Goal: Transaction & Acquisition: Purchase product/service

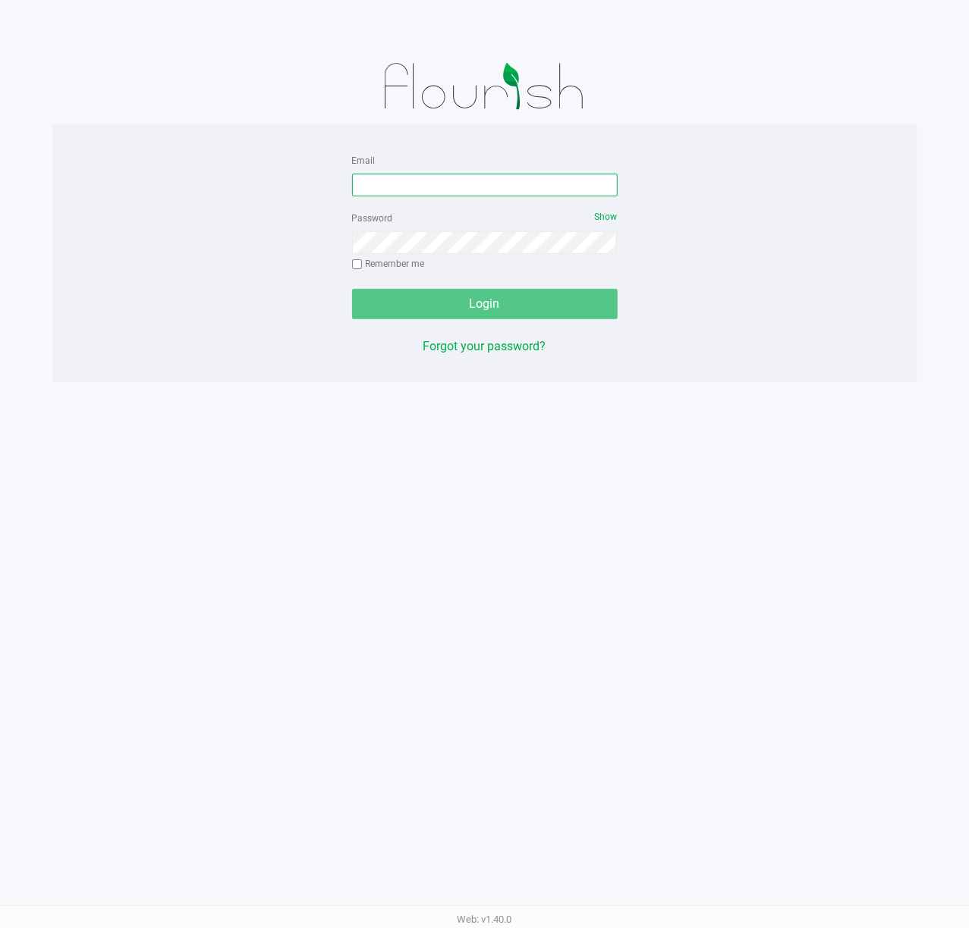
click at [517, 182] on input "Email" at bounding box center [484, 185] width 265 height 23
type input "[EMAIL_ADDRESS][DOMAIN_NAME]"
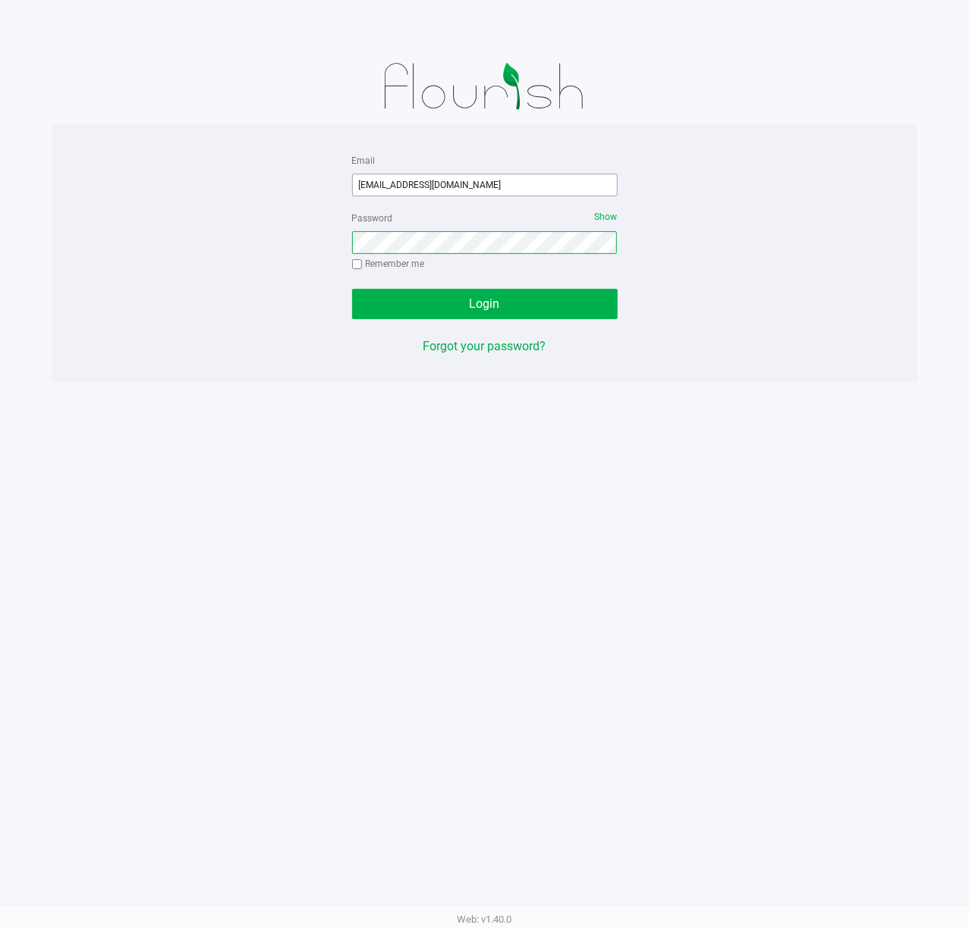
click at [352, 289] on button "Login" at bounding box center [484, 304] width 265 height 30
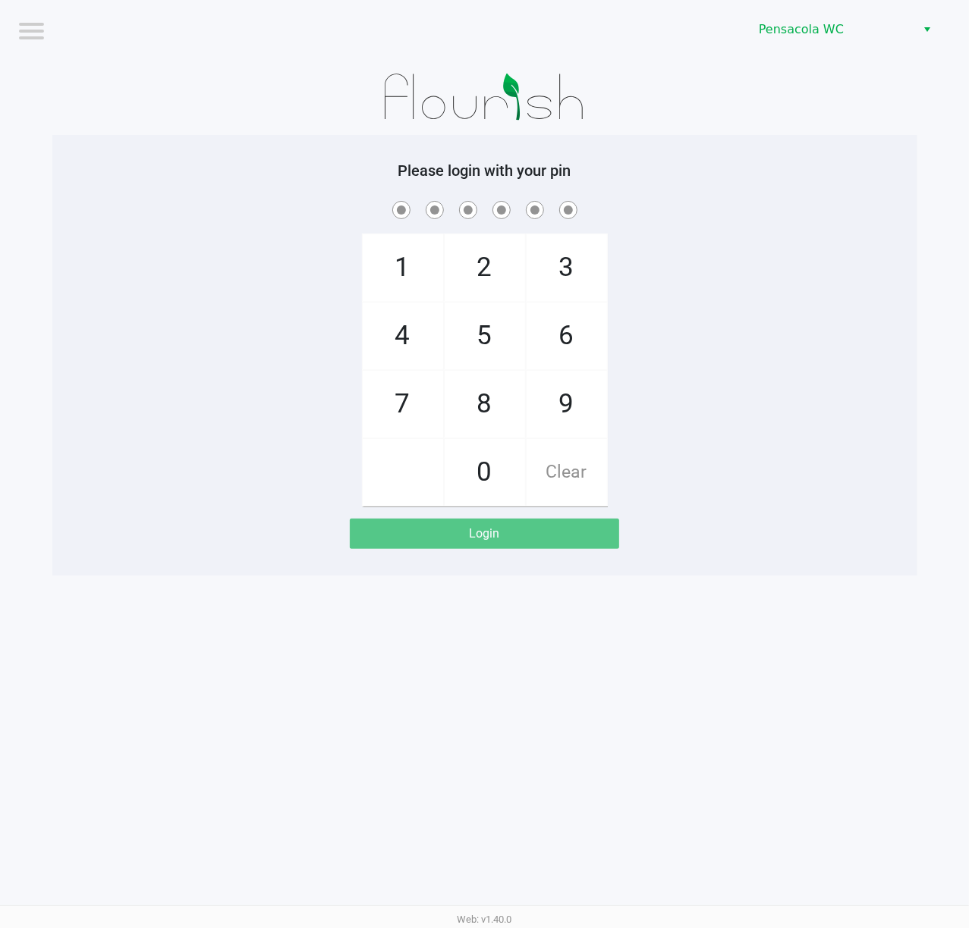
click at [262, 159] on div "Please login with your pin 1 4 7 2 5 8 0 3 6 9 Clear Login" at bounding box center [484, 355] width 865 height 441
checkbox input "true"
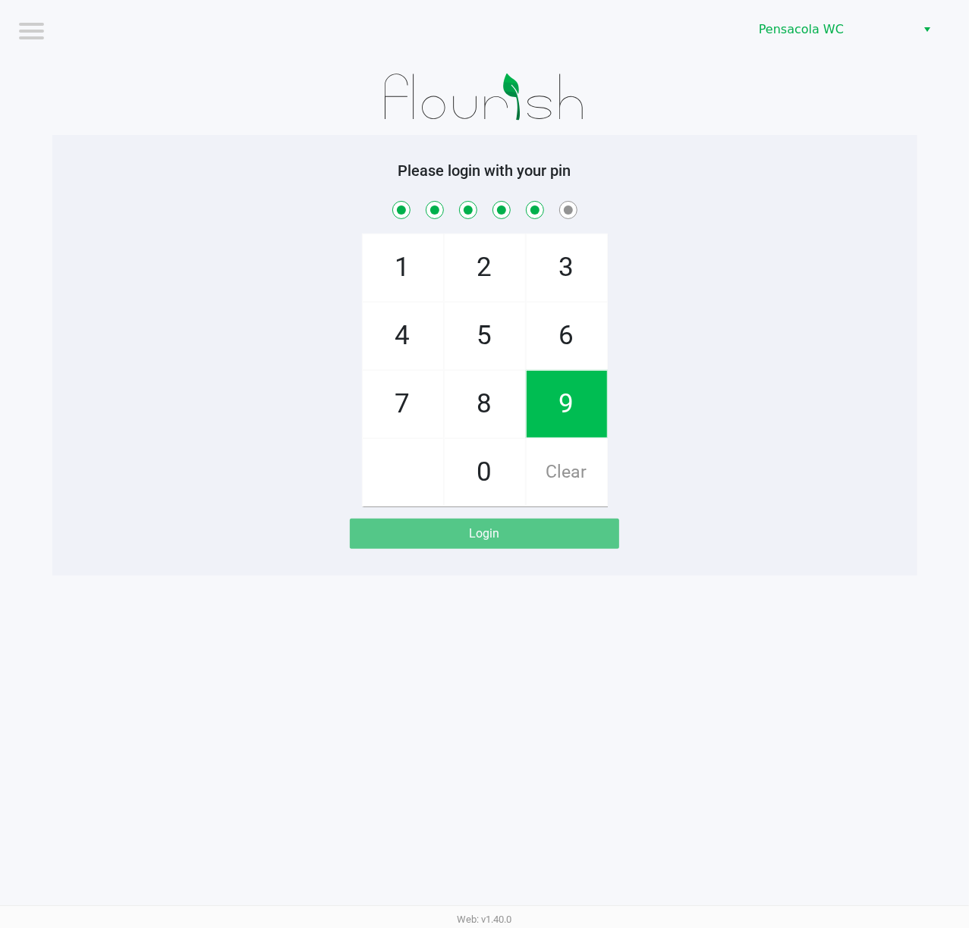
checkbox input "true"
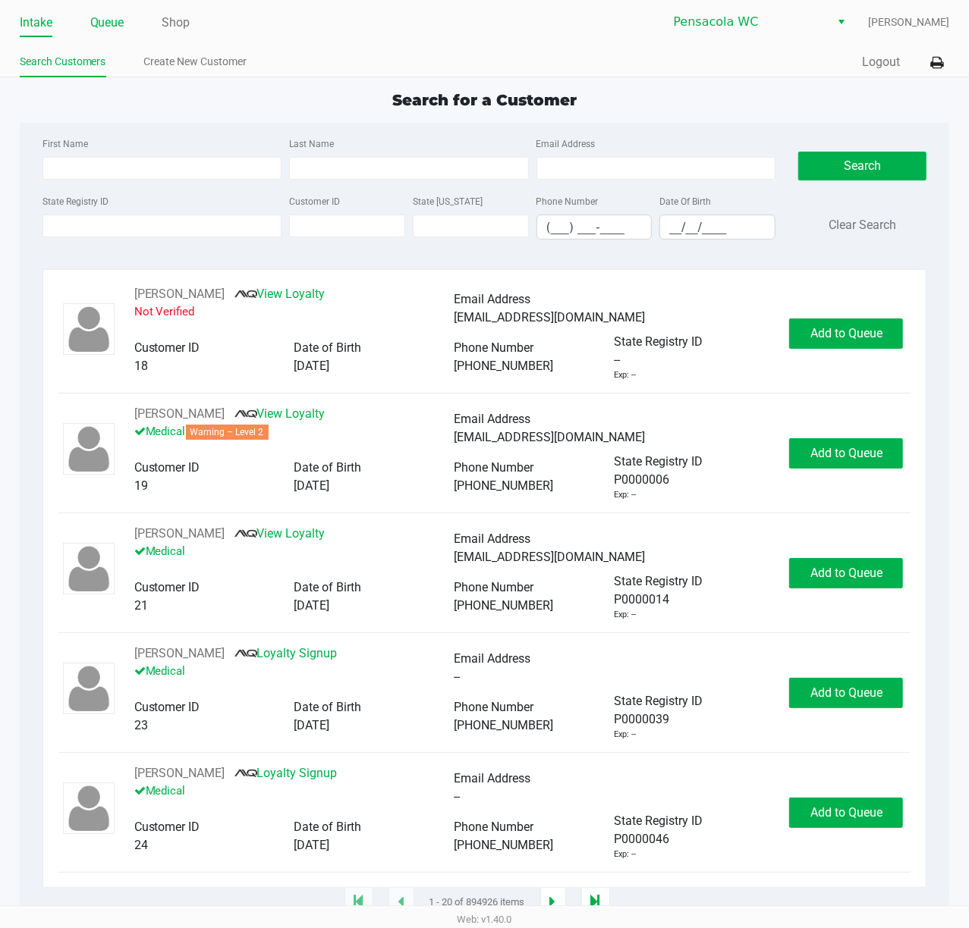
click at [117, 27] on link "Queue" at bounding box center [107, 22] width 34 height 21
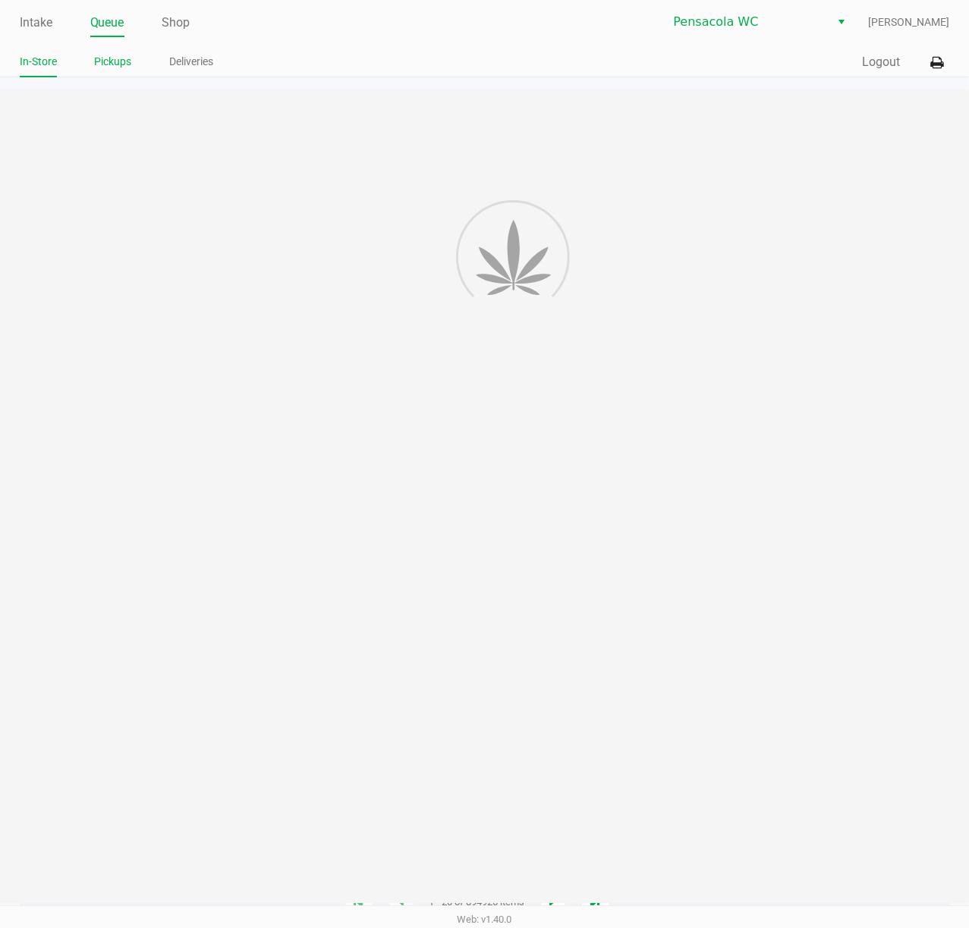
click at [117, 53] on link "Pickups" at bounding box center [113, 61] width 37 height 19
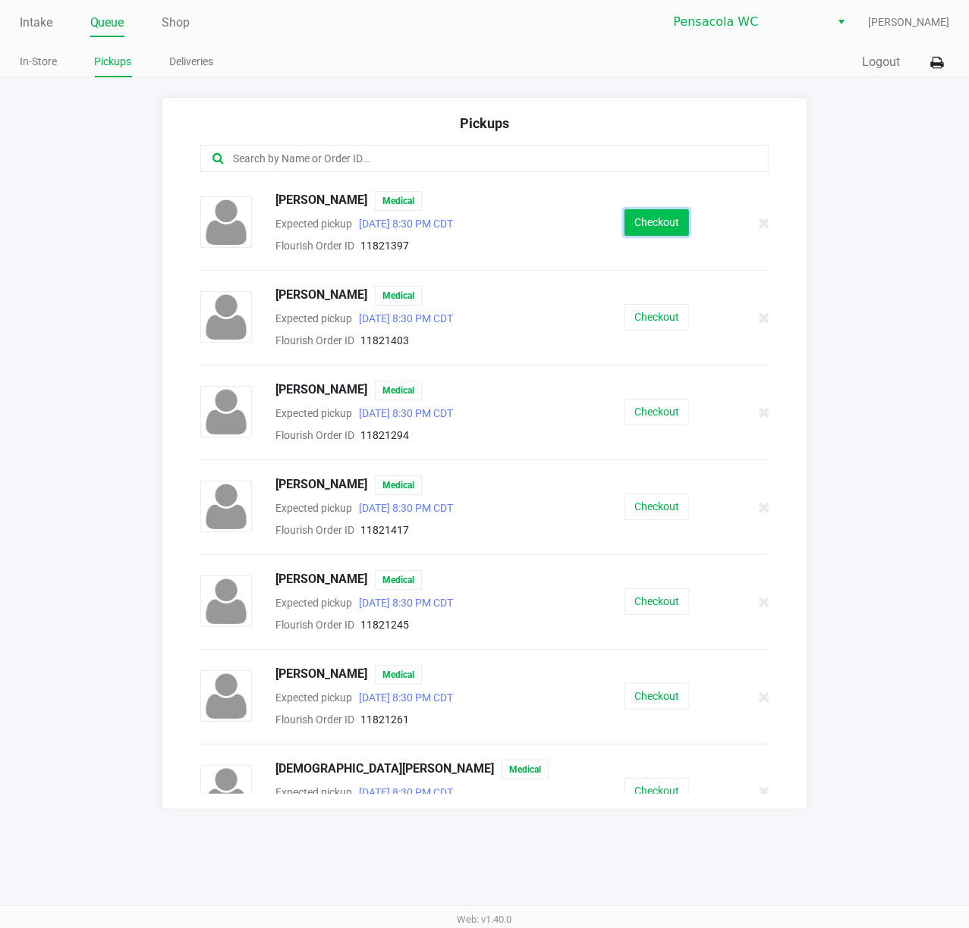
click at [653, 214] on button "Checkout" at bounding box center [656, 222] width 64 height 27
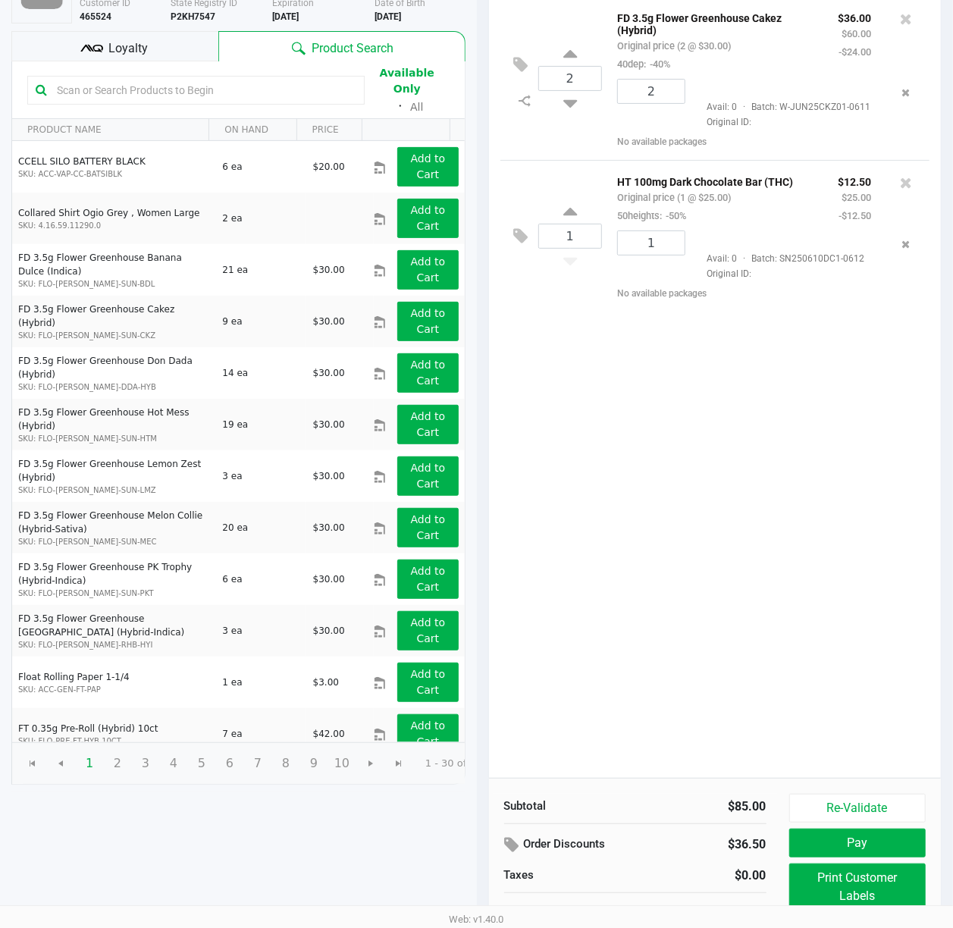
scroll to position [176, 0]
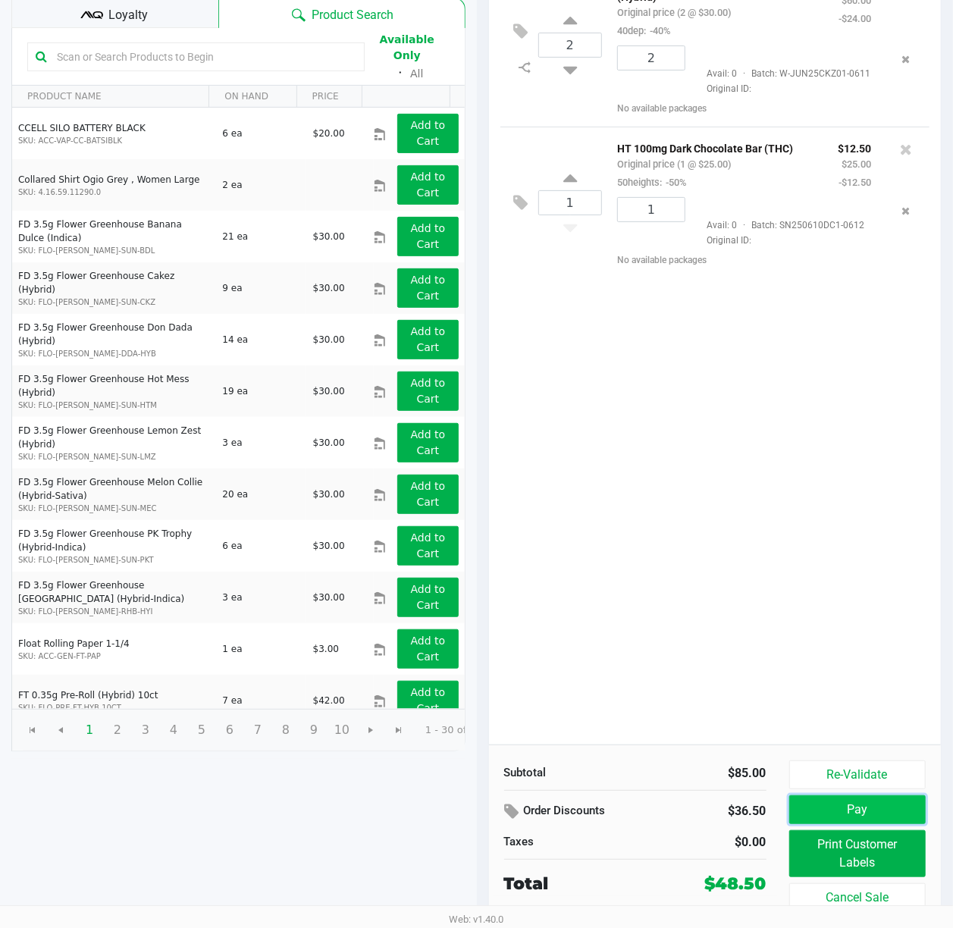
click at [880, 814] on button "Pay" at bounding box center [858, 810] width 137 height 29
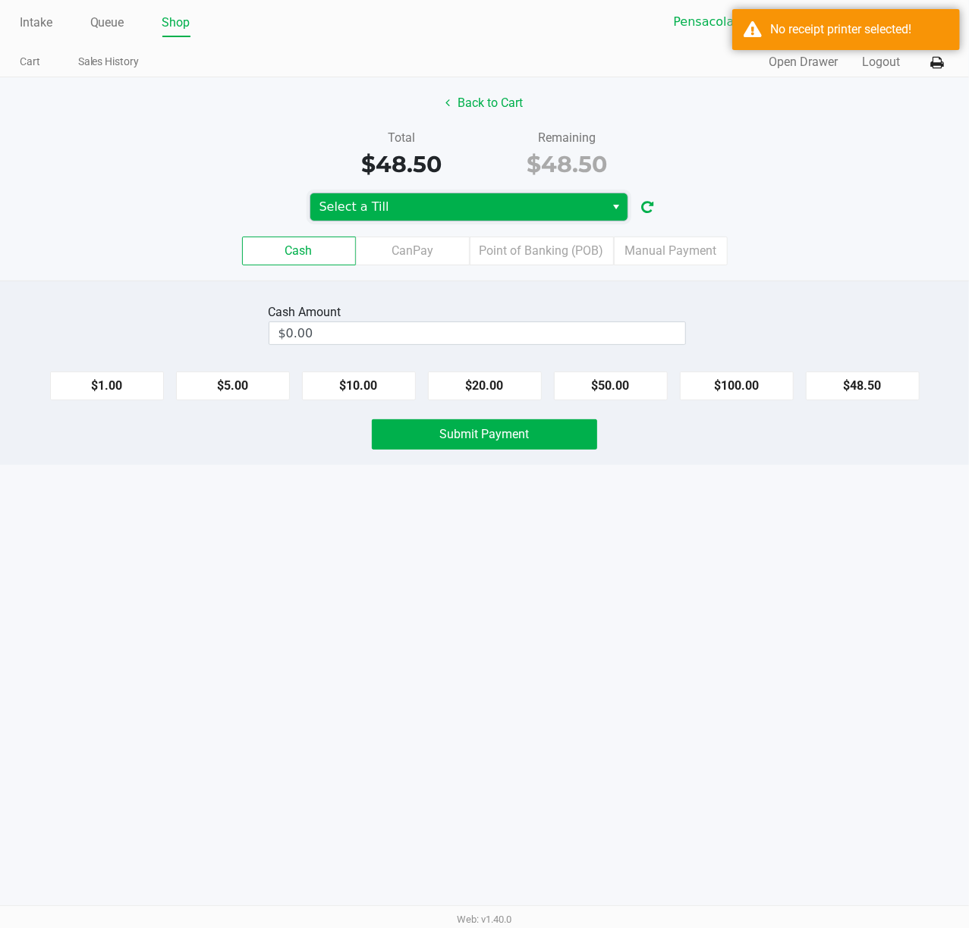
click at [498, 200] on span "Select a Till" at bounding box center [457, 207] width 277 height 18
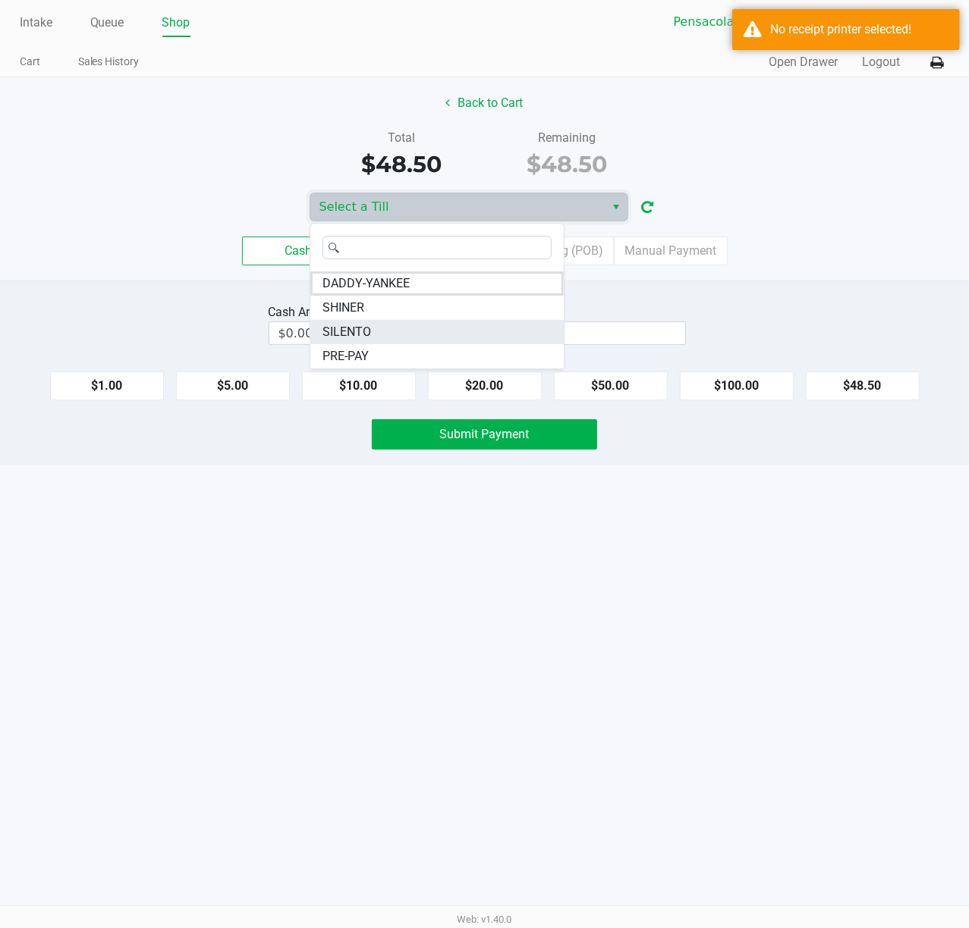
click at [422, 331] on li "SILENTO" at bounding box center [436, 332] width 253 height 24
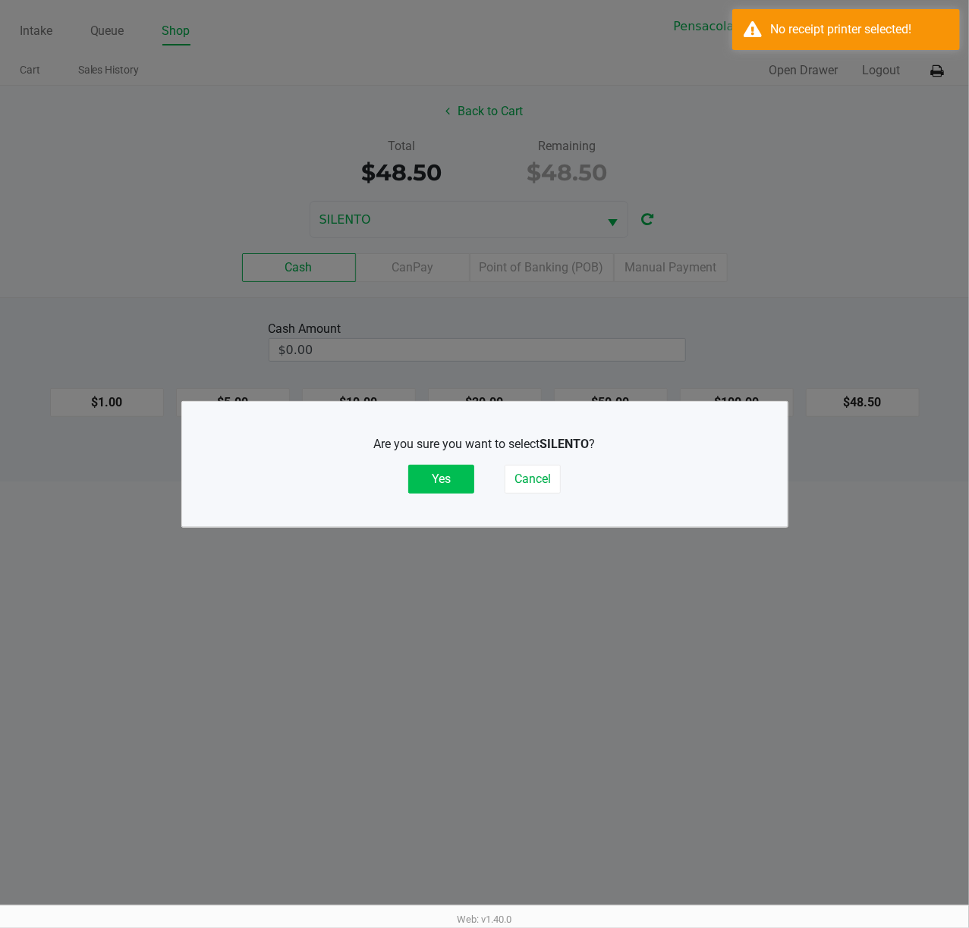
click at [456, 475] on button "Yes" at bounding box center [441, 479] width 66 height 29
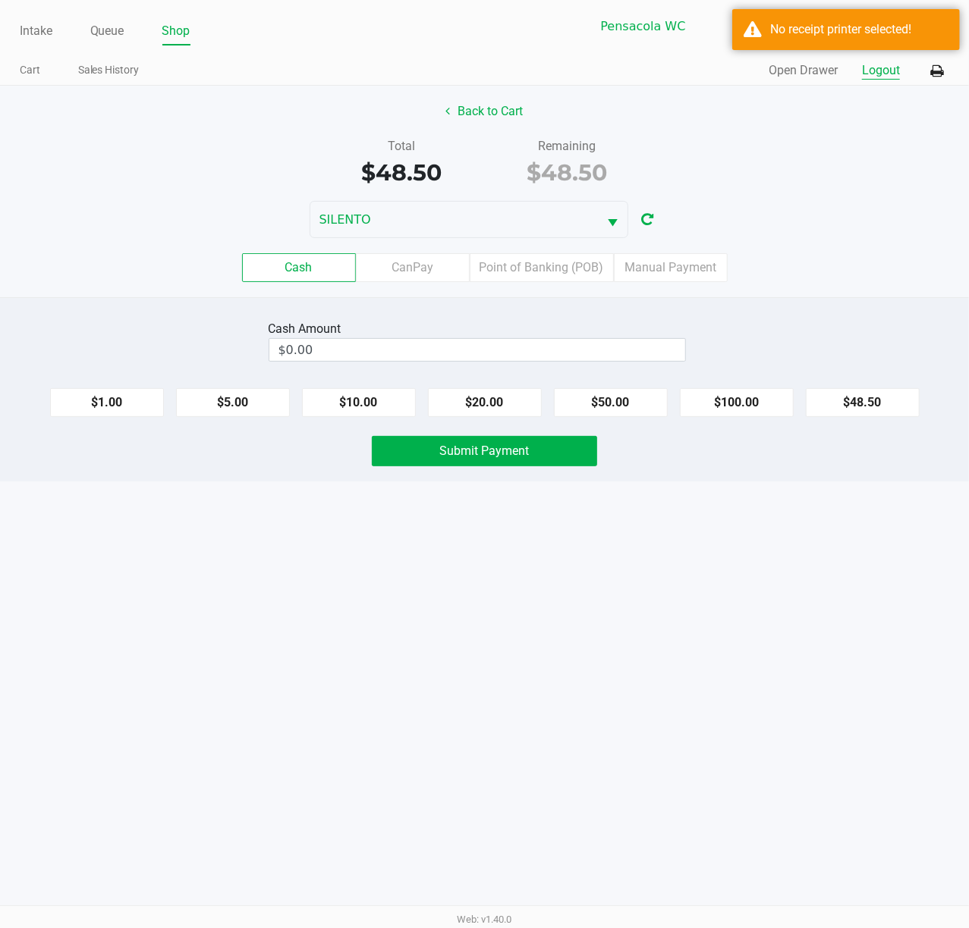
click at [875, 67] on button "Logout" at bounding box center [881, 70] width 38 height 18
